Goal: Information Seeking & Learning: Learn about a topic

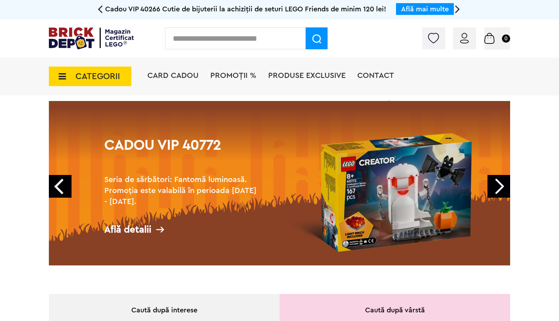
click at [507, 188] on link "Next" at bounding box center [499, 186] width 23 height 23
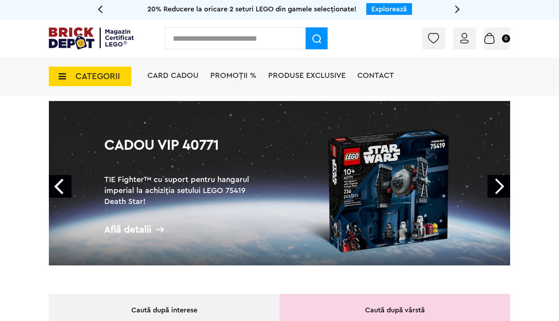
click at [507, 188] on link "Next" at bounding box center [499, 186] width 23 height 23
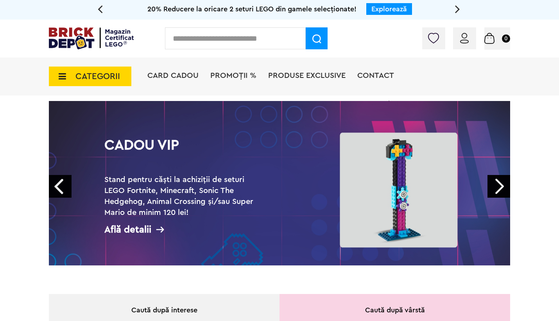
click at [507, 188] on link "Next" at bounding box center [499, 186] width 23 height 23
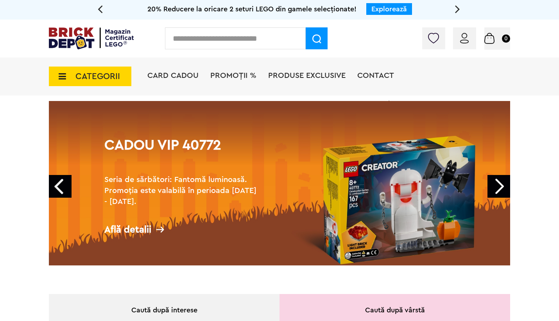
click at [507, 188] on link "Next" at bounding box center [499, 186] width 23 height 23
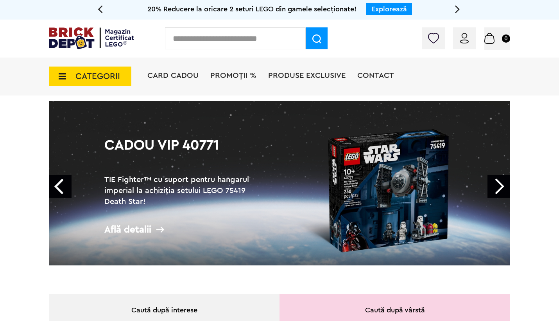
click at [507, 188] on link "Next" at bounding box center [499, 186] width 23 height 23
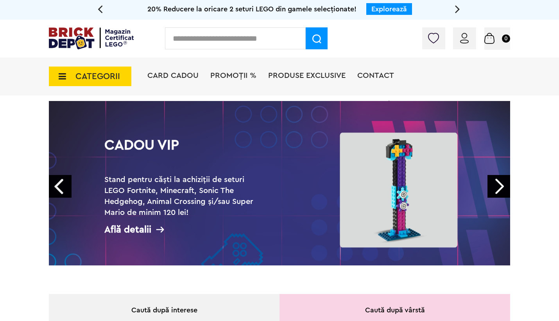
click at [507, 188] on link "Next" at bounding box center [499, 186] width 23 height 23
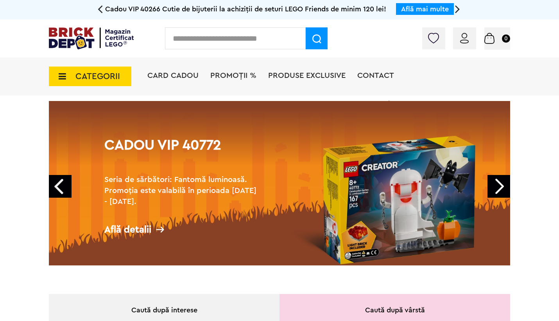
click at [507, 188] on link "Next" at bounding box center [499, 186] width 23 height 23
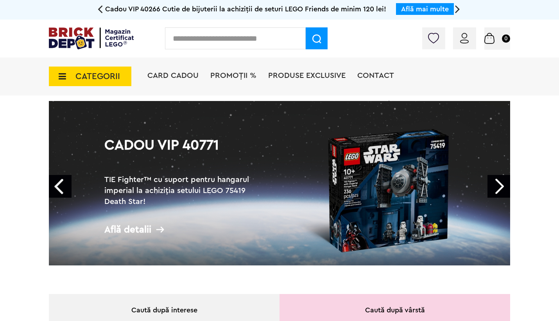
click at [116, 73] on span "CATEGORII" at bounding box center [98, 76] width 45 height 9
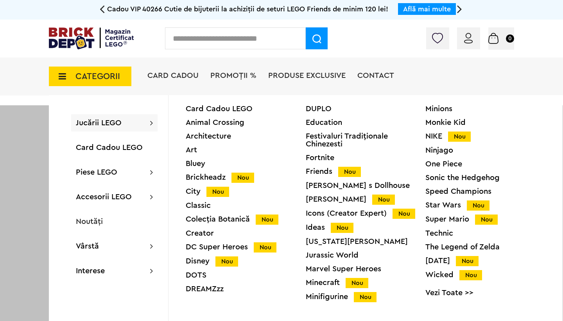
click at [192, 192] on div "City Nou" at bounding box center [246, 191] width 120 height 8
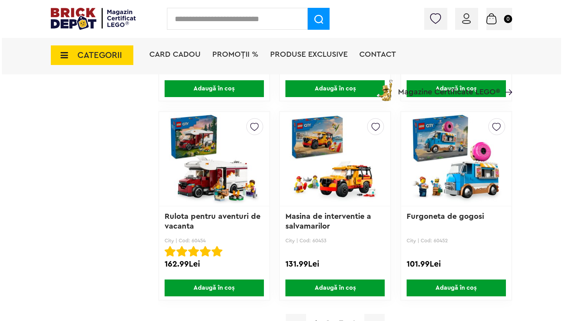
scroll to position [1766, 0]
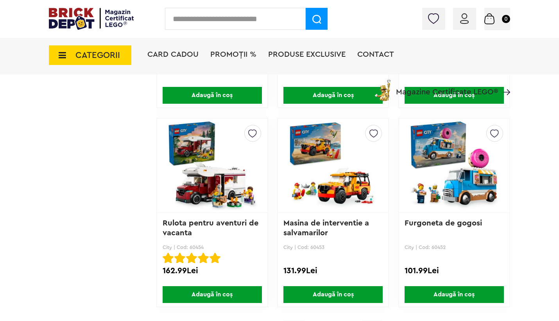
click at [93, 57] on span "CATEGORII" at bounding box center [98, 55] width 45 height 9
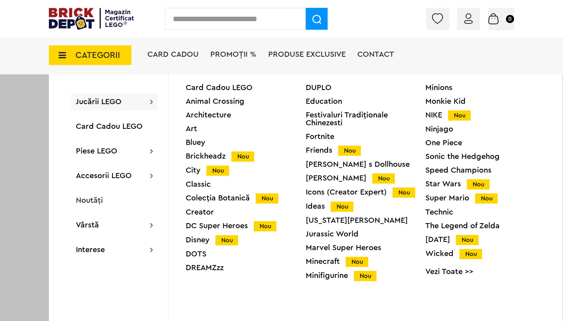
click at [207, 210] on div "Creator" at bounding box center [246, 212] width 120 height 8
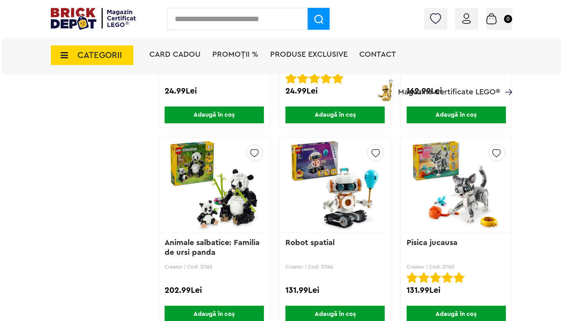
scroll to position [975, 0]
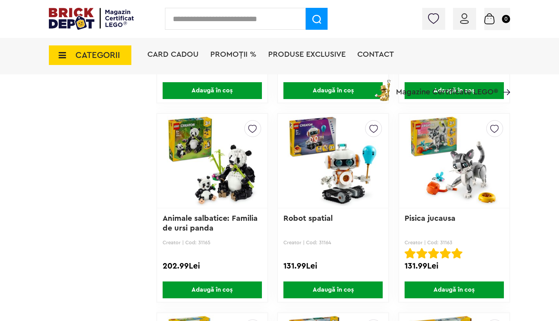
click at [109, 57] on span "CATEGORII" at bounding box center [98, 55] width 45 height 9
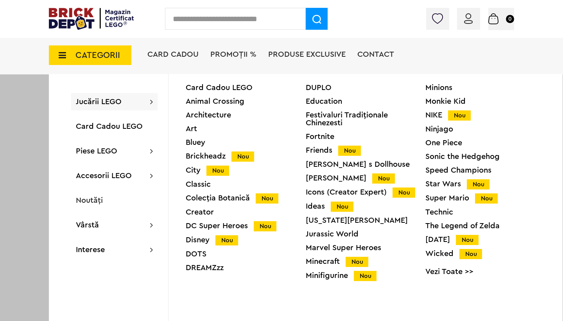
click at [316, 206] on div "Ideas Nou" at bounding box center [366, 206] width 120 height 8
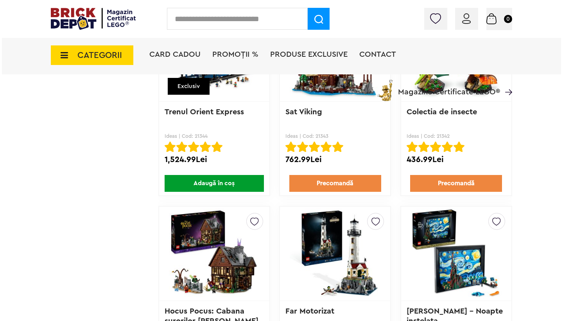
scroll to position [1480, 0]
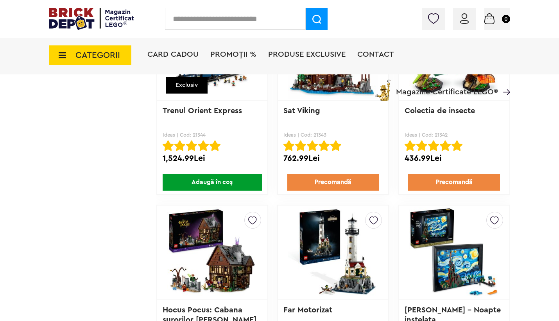
click at [103, 56] on span "CATEGORII" at bounding box center [98, 55] width 45 height 9
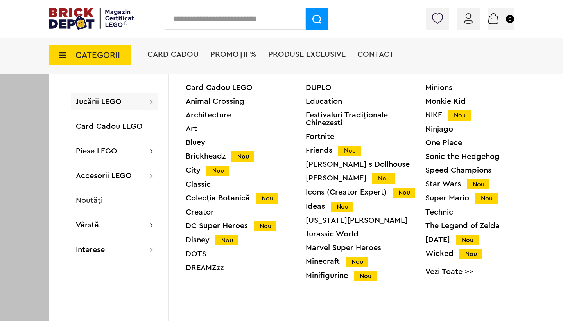
click at [367, 191] on div "Icons (Creator Expert) Nou" at bounding box center [366, 192] width 120 height 8
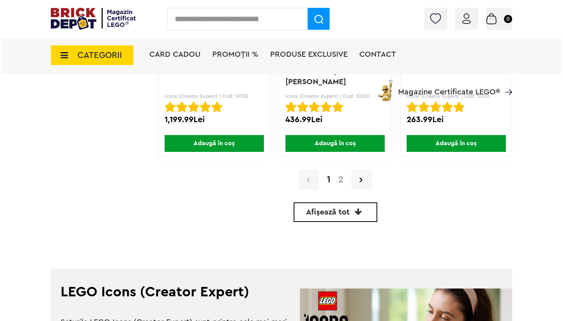
scroll to position [1923, 0]
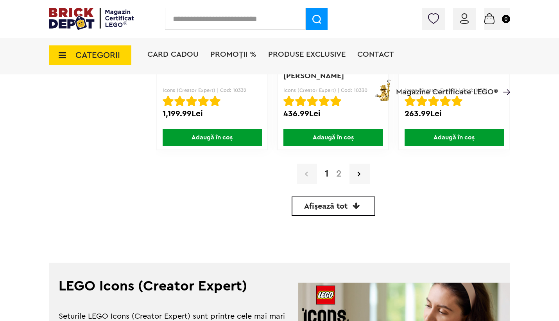
click at [113, 53] on span "CATEGORII" at bounding box center [98, 55] width 45 height 9
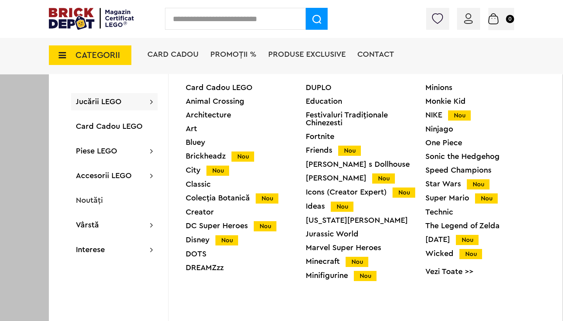
click at [431, 211] on div "Technic" at bounding box center [486, 212] width 120 height 8
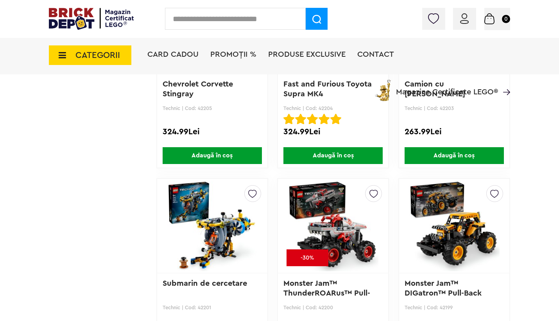
scroll to position [1110, 0]
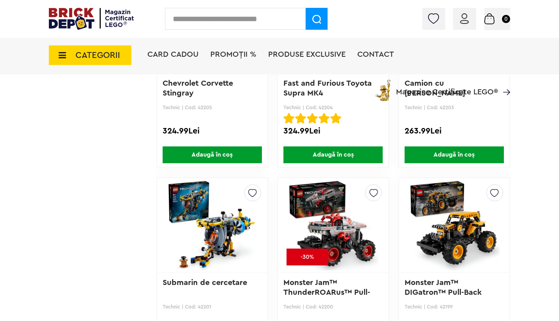
click at [462, 252] on img at bounding box center [454, 225] width 91 height 110
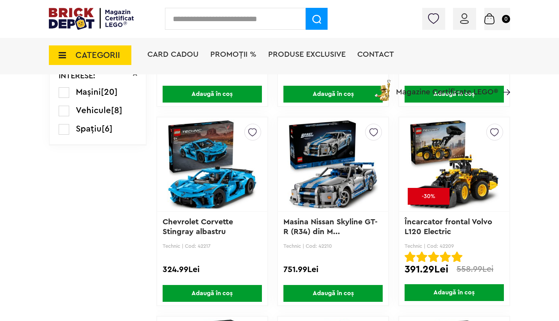
scroll to position [528, 0]
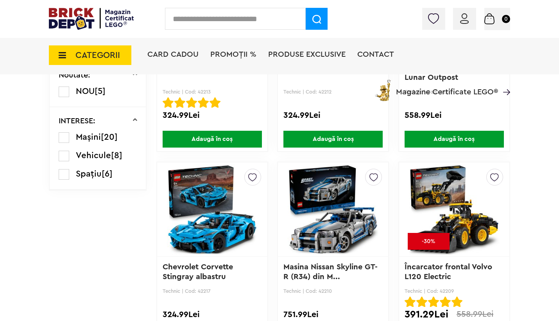
click at [459, 230] on img at bounding box center [454, 210] width 91 height 110
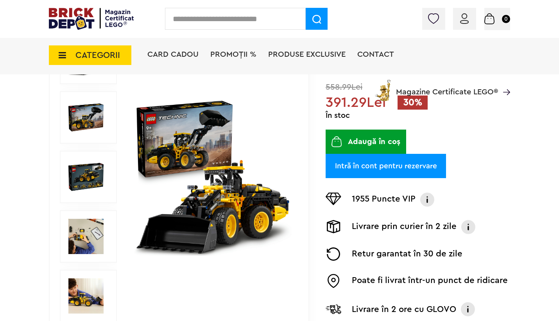
scroll to position [127, 0]
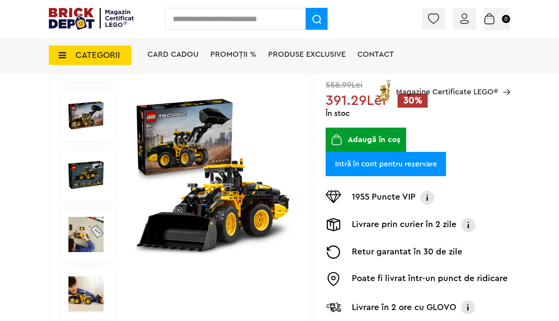
click at [76, 298] on img at bounding box center [85, 293] width 35 height 35
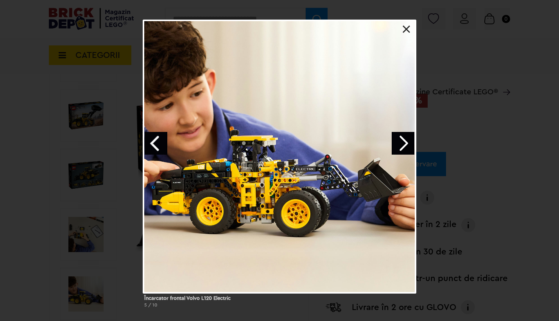
click at [409, 26] on link at bounding box center [407, 29] width 8 height 8
